Goal: Navigation & Orientation: Find specific page/section

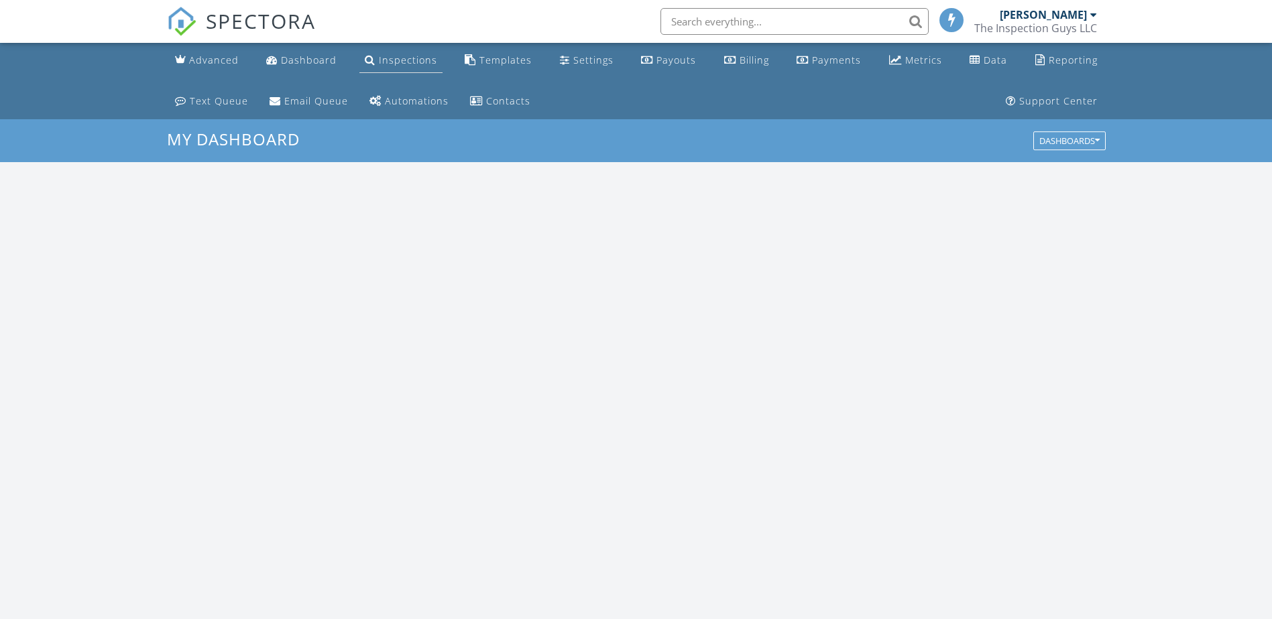
scroll to position [1241, 1292]
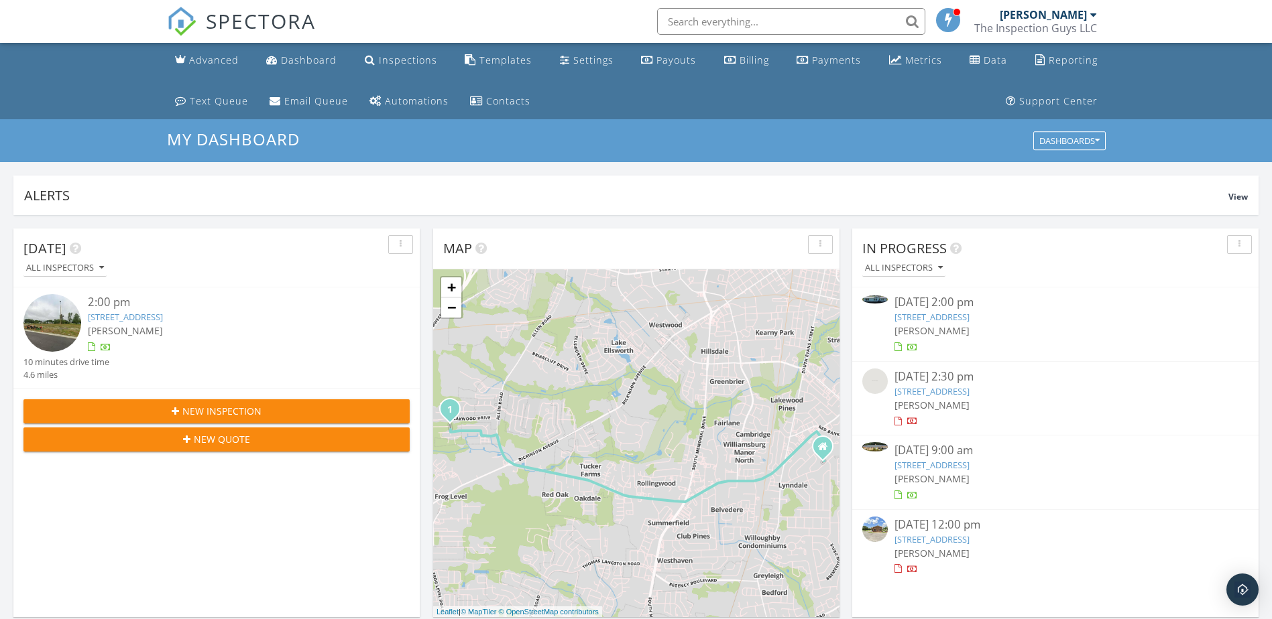
click at [1170, 141] on div "My Dashboard Dashboards" at bounding box center [636, 140] width 1272 height 43
click at [307, 43] on div "SPECTORA" at bounding box center [241, 21] width 149 height 43
click at [301, 60] on div "Dashboard" at bounding box center [309, 60] width 56 height 13
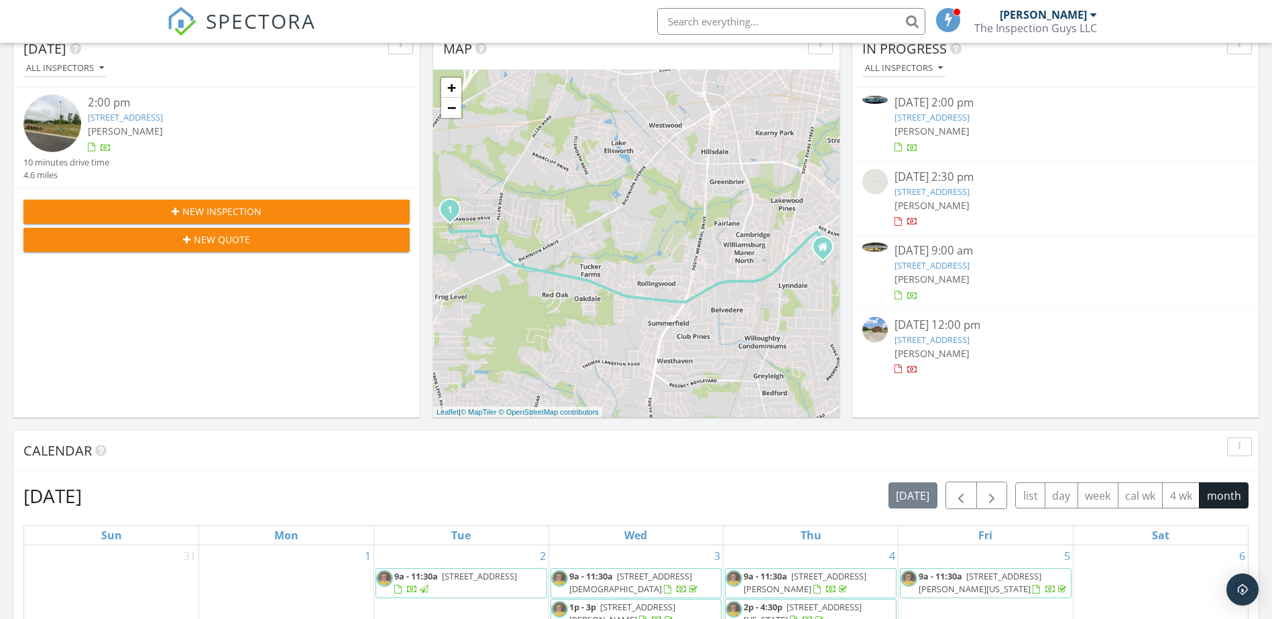
scroll to position [201, 0]
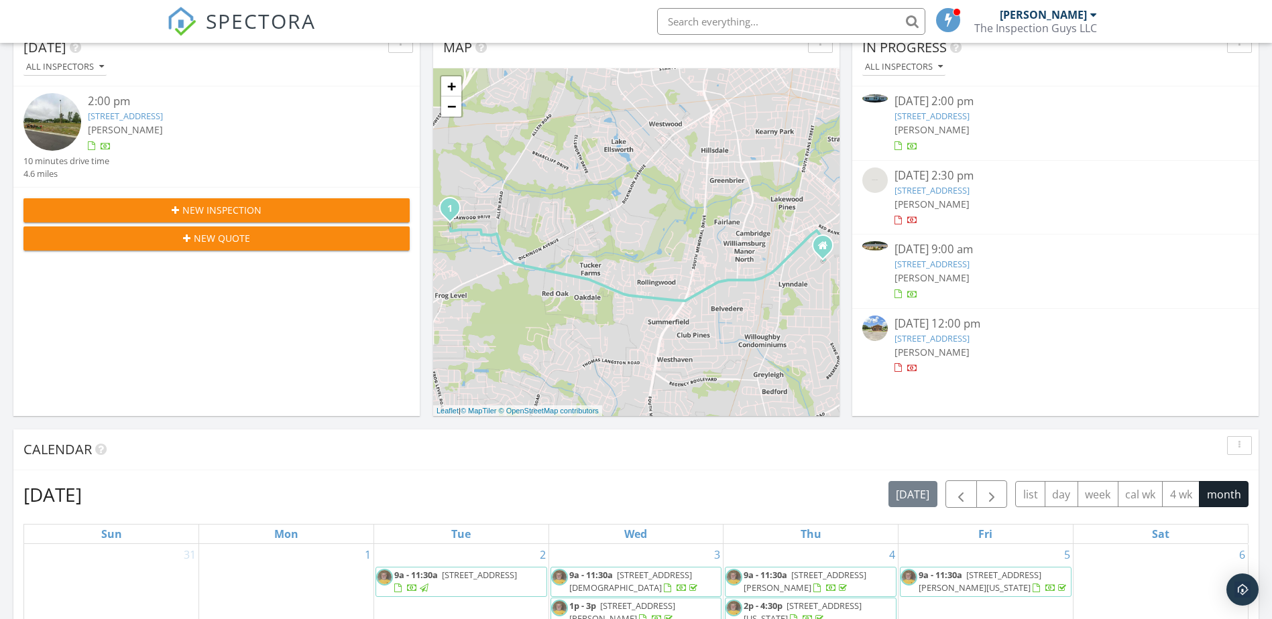
click at [648, 459] on div "Calendar" at bounding box center [625, 450] width 1205 height 20
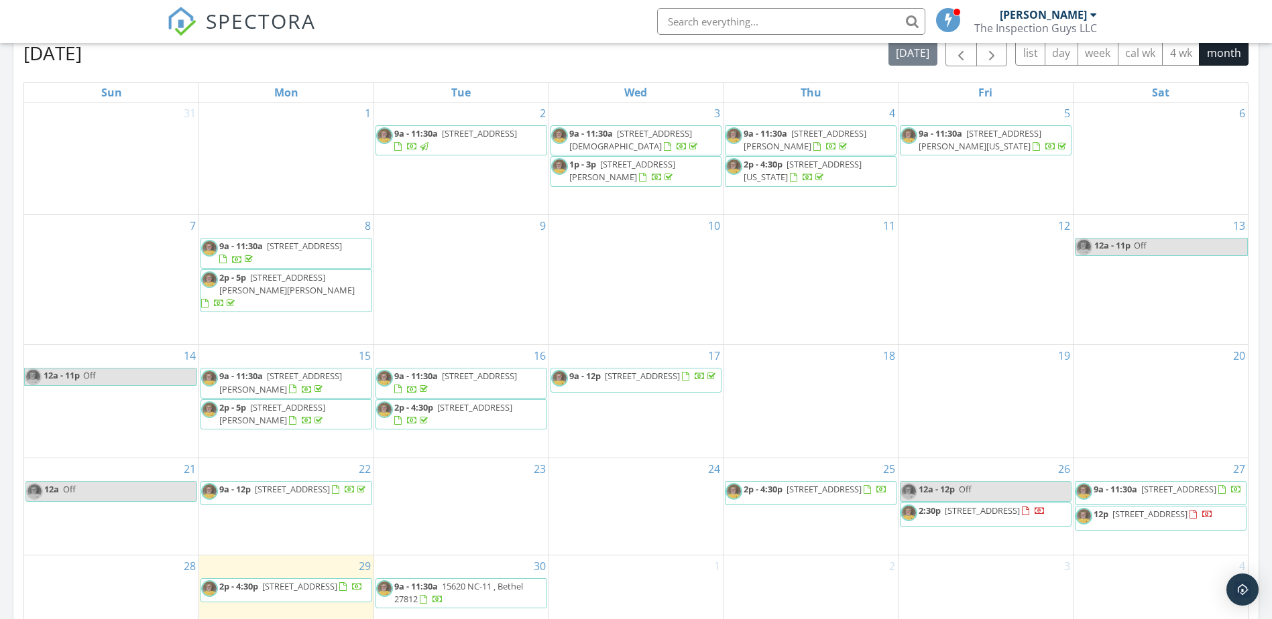
scroll to position [645, 0]
